Goal: Task Accomplishment & Management: Use online tool/utility

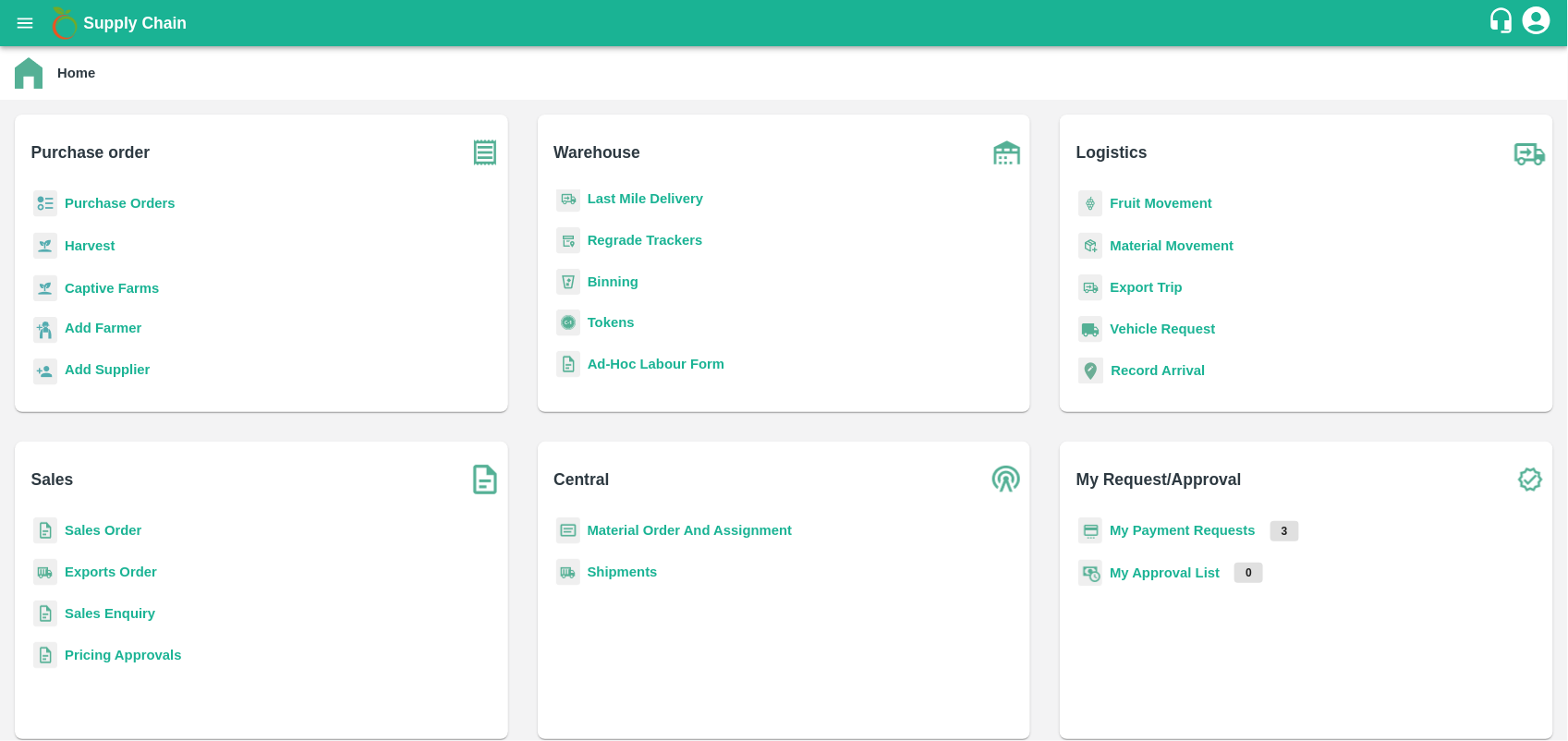
scroll to position [240, 0]
drag, startPoint x: 797, startPoint y: 257, endPoint x: 612, endPoint y: 320, distance: 195.4
click at [612, 320] on b "Tokens" at bounding box center [611, 321] width 47 height 15
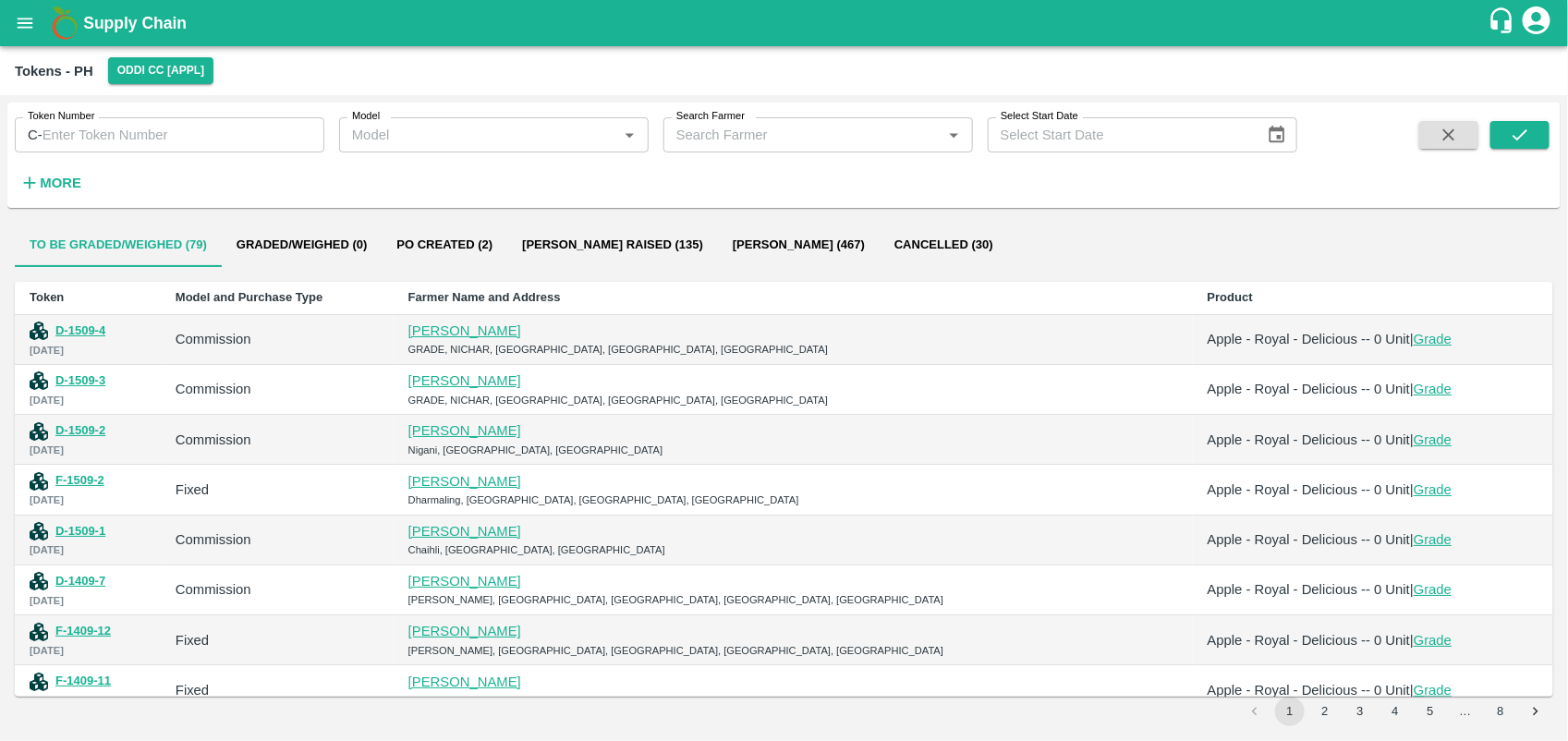
click at [1414, 335] on link "Grade" at bounding box center [1433, 339] width 38 height 15
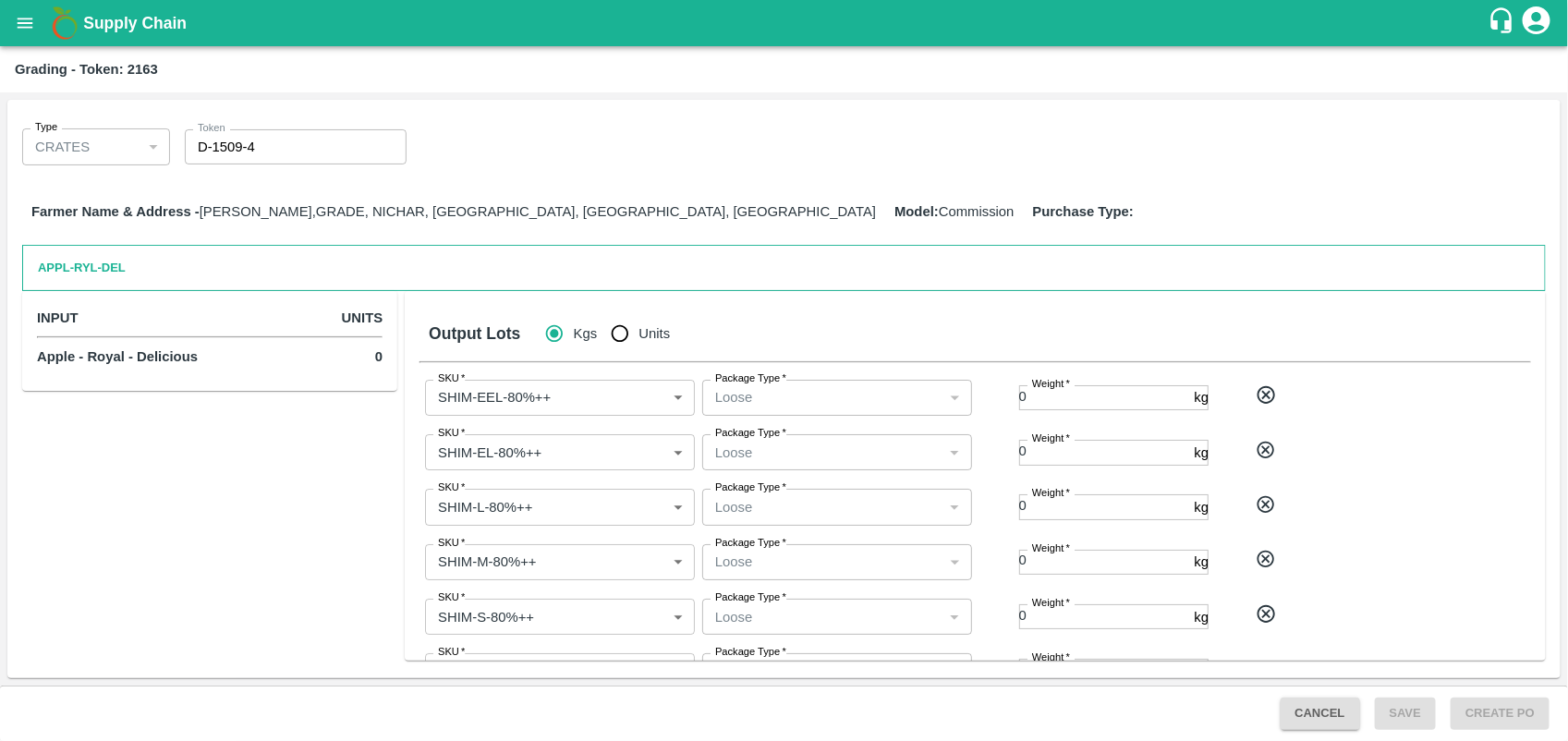
click at [10, 11] on button "open drawer" at bounding box center [25, 23] width 43 height 43
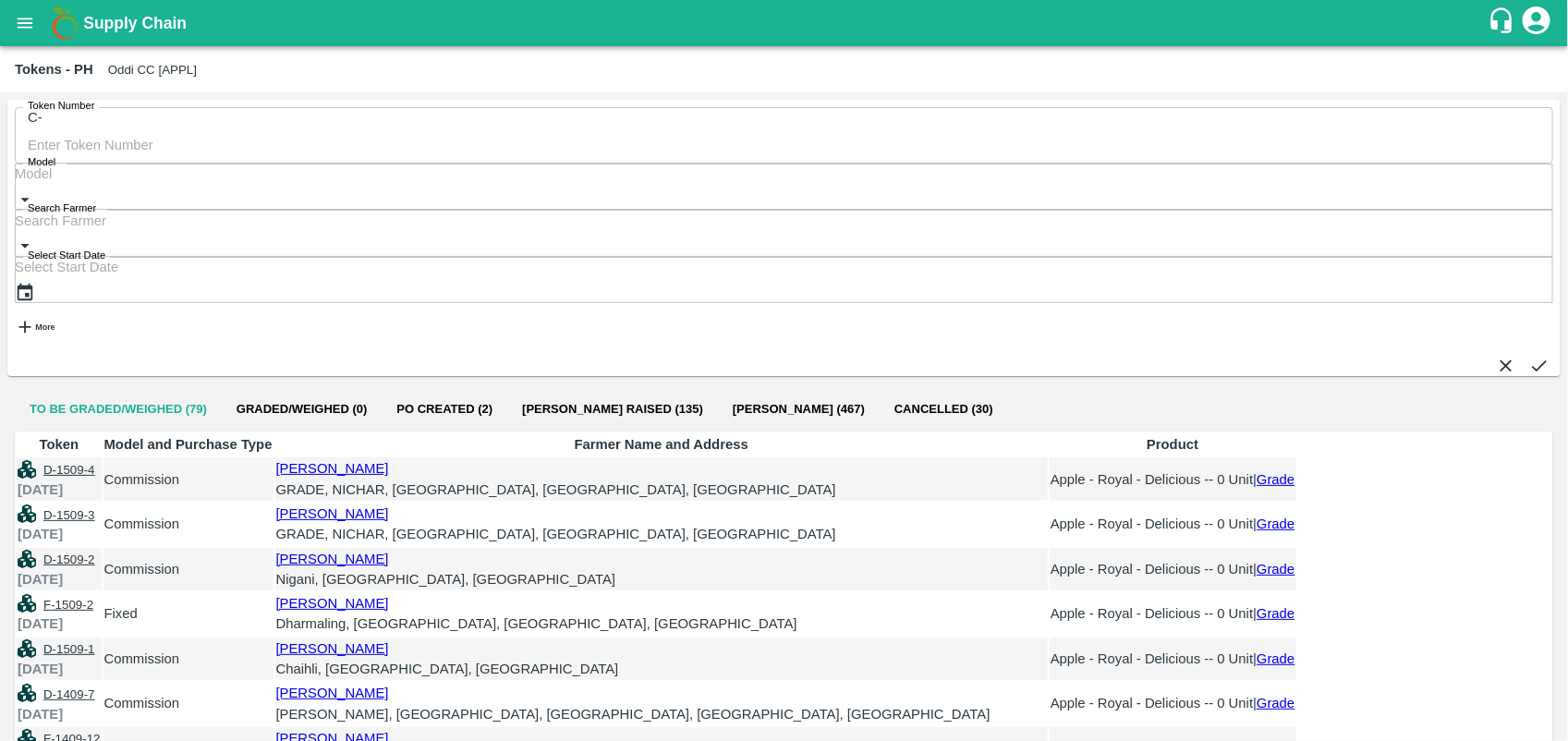
click at [92, 463] on button "D-1509-4" at bounding box center [70, 470] width 51 height 14
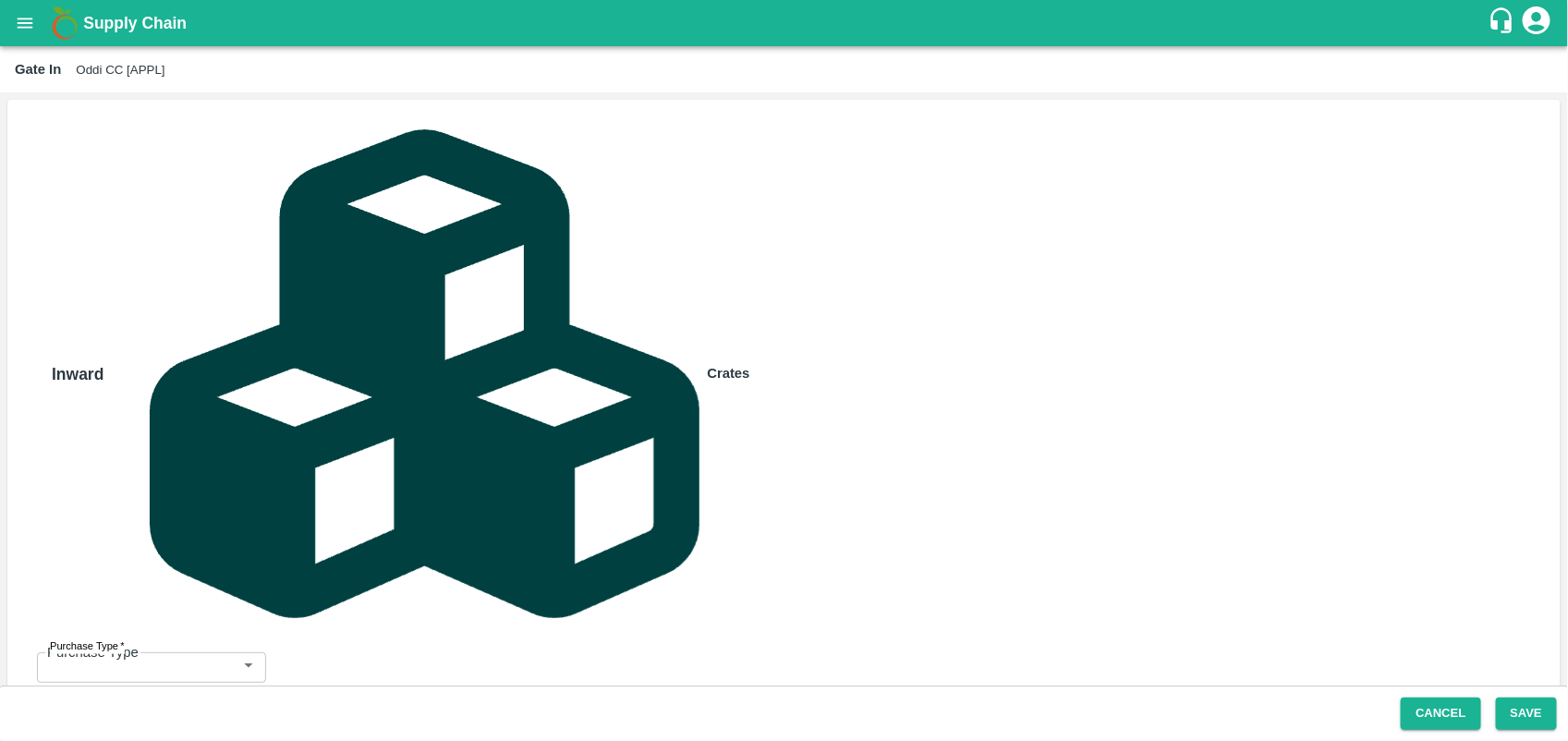
type input "Commission"
type input "HP26A9991"
type input "0"
type input "[PERSON_NAME]-8580544416"
type input "Apple - Royal - Delicious"
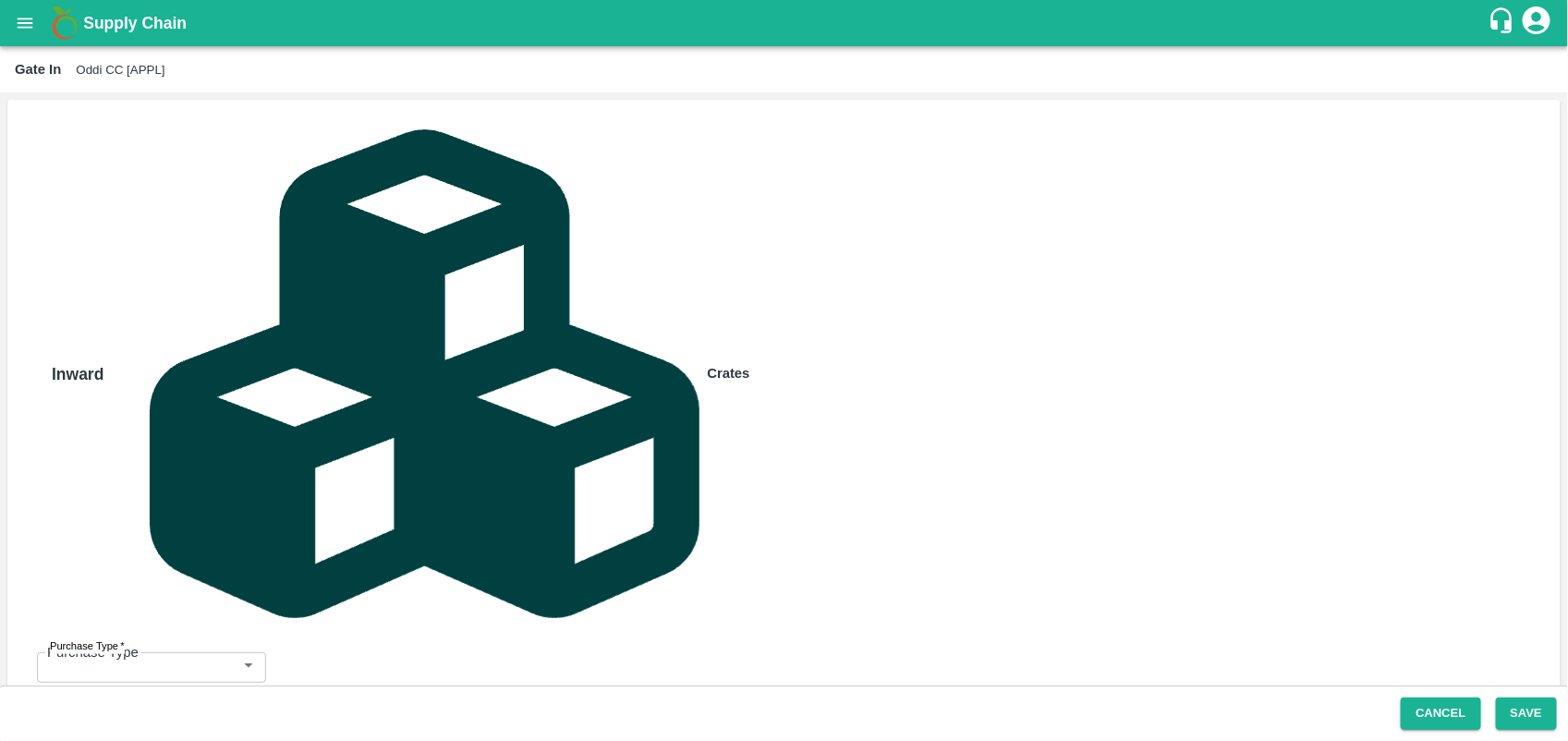
type input "SHIM-MIX"
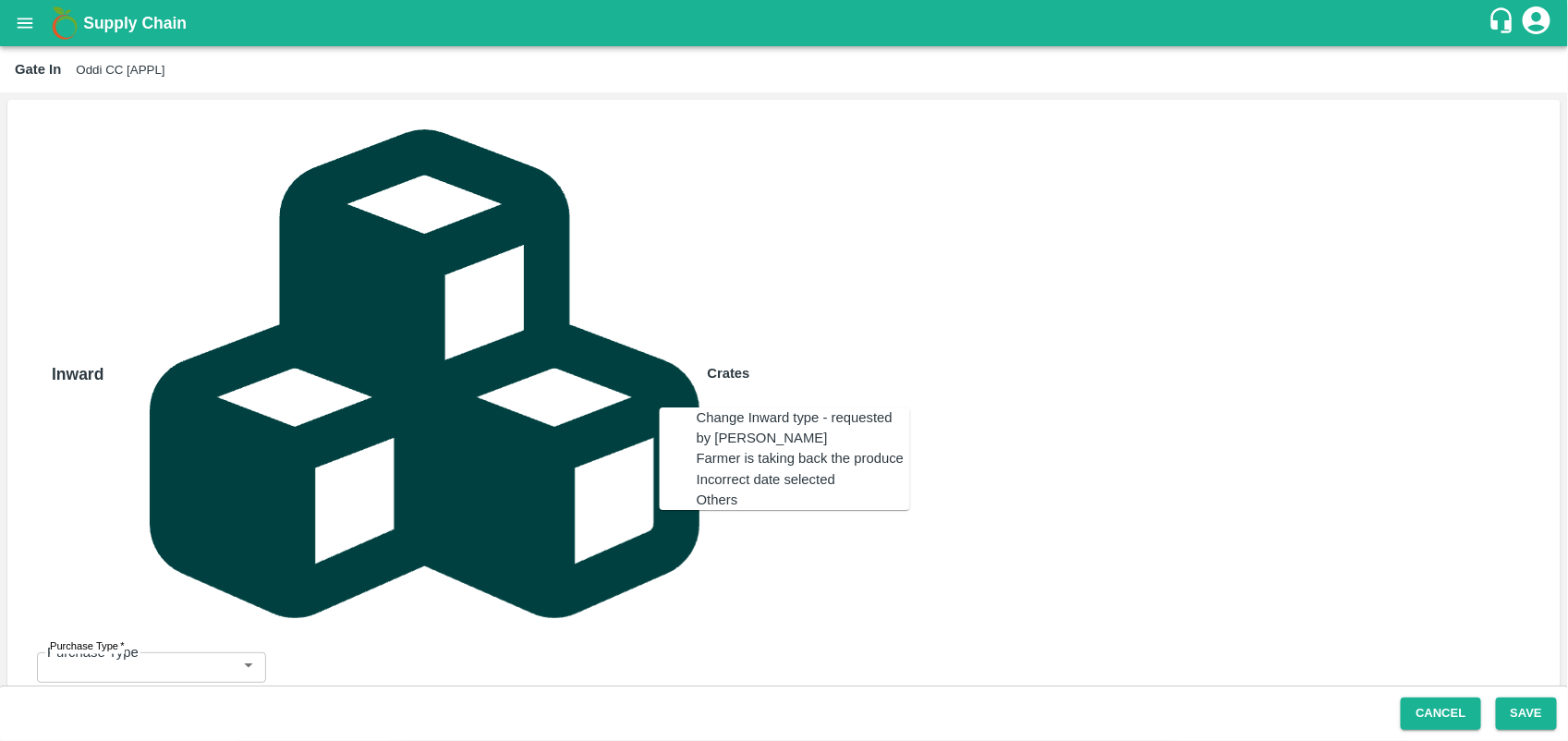
click at [723, 510] on div "Others" at bounding box center [803, 499] width 213 height 20
type input "Others"
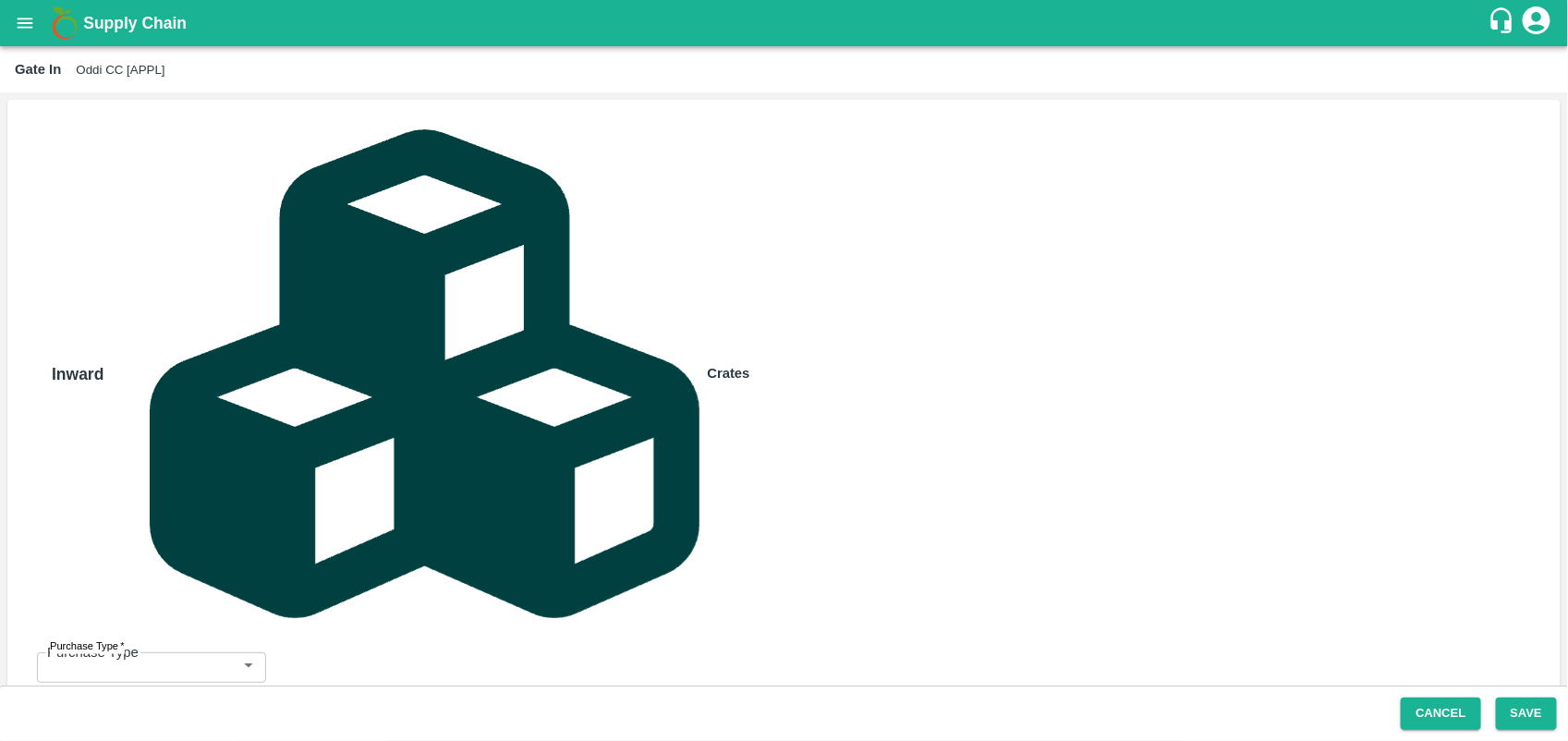
type textarea "Wrong entry"
